Goal: Task Accomplishment & Management: Use online tool/utility

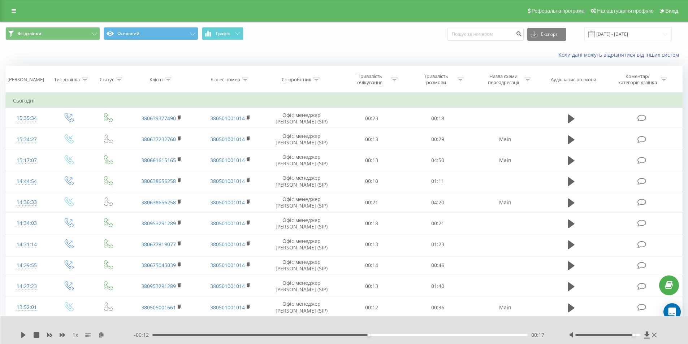
click at [16, 16] on div "Реферальна програма Налаштування профілю Вихід" at bounding box center [344, 11] width 688 height 22
click at [14, 14] on link at bounding box center [13, 11] width 13 height 10
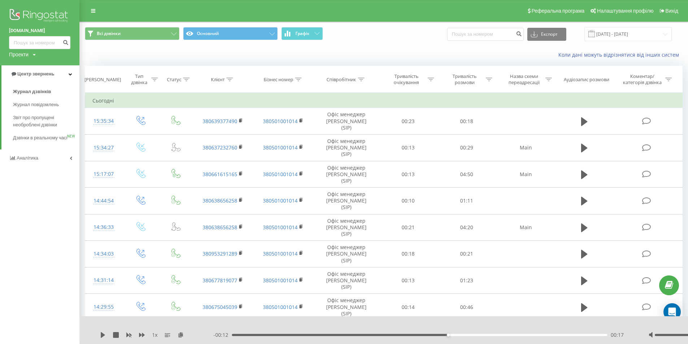
click at [35, 85] on div "Журнал дзвінків Журнал повідомлень Звіт про пропущені необроблені дзвінки Дзвін…" at bounding box center [39, 116] width 79 height 67
click at [36, 92] on span "Журнал дзвінків" at bounding box center [32, 91] width 38 height 7
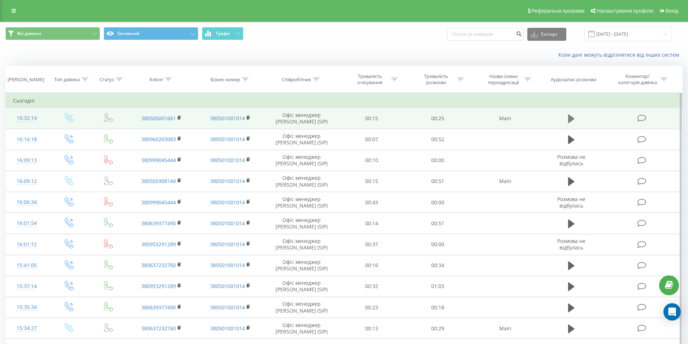
click at [573, 118] on icon at bounding box center [571, 119] width 7 height 10
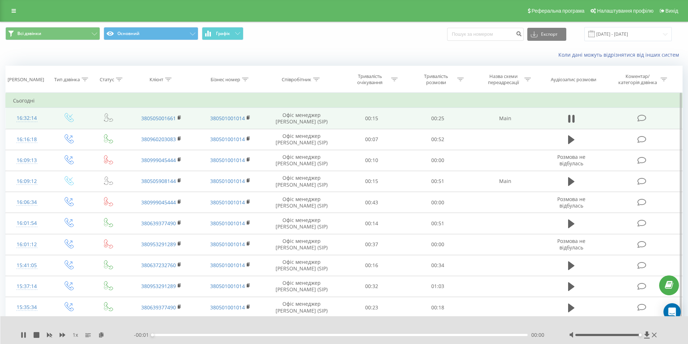
drag, startPoint x: 608, startPoint y: 336, endPoint x: 658, endPoint y: 334, distance: 50.3
click at [658, 334] on div at bounding box center [614, 335] width 90 height 7
